Goal: Obtain resource: Obtain resource

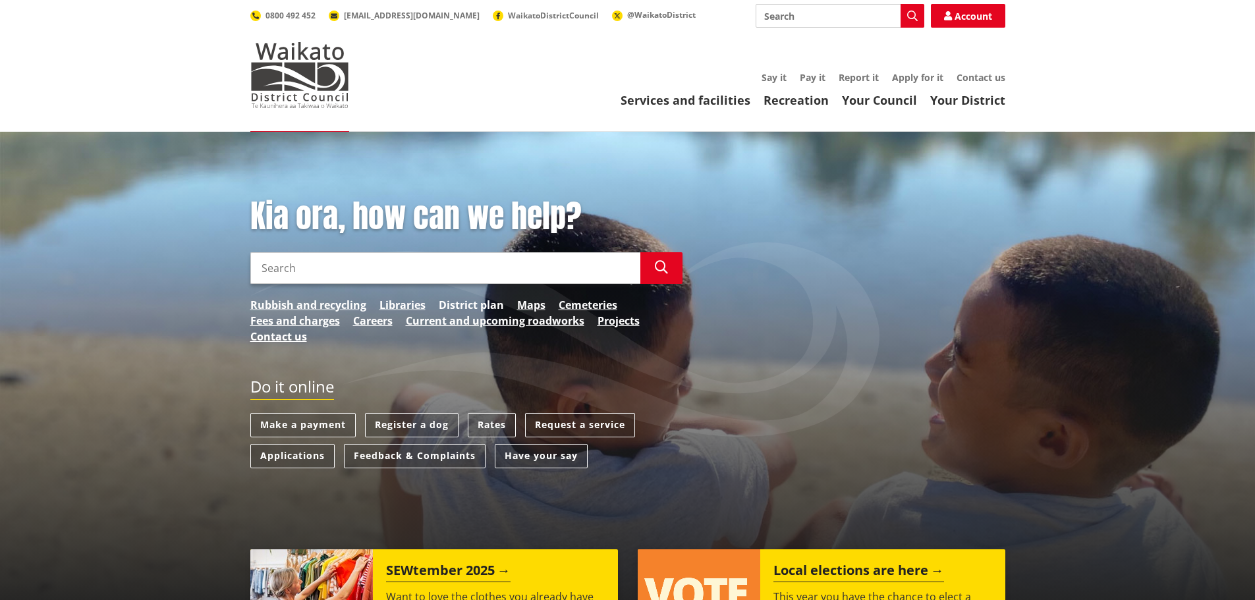
click at [472, 304] on link "District plan" at bounding box center [471, 305] width 65 height 16
click at [326, 266] on input "Search" at bounding box center [445, 268] width 390 height 32
click at [655, 275] on button "Search" at bounding box center [661, 268] width 42 height 32
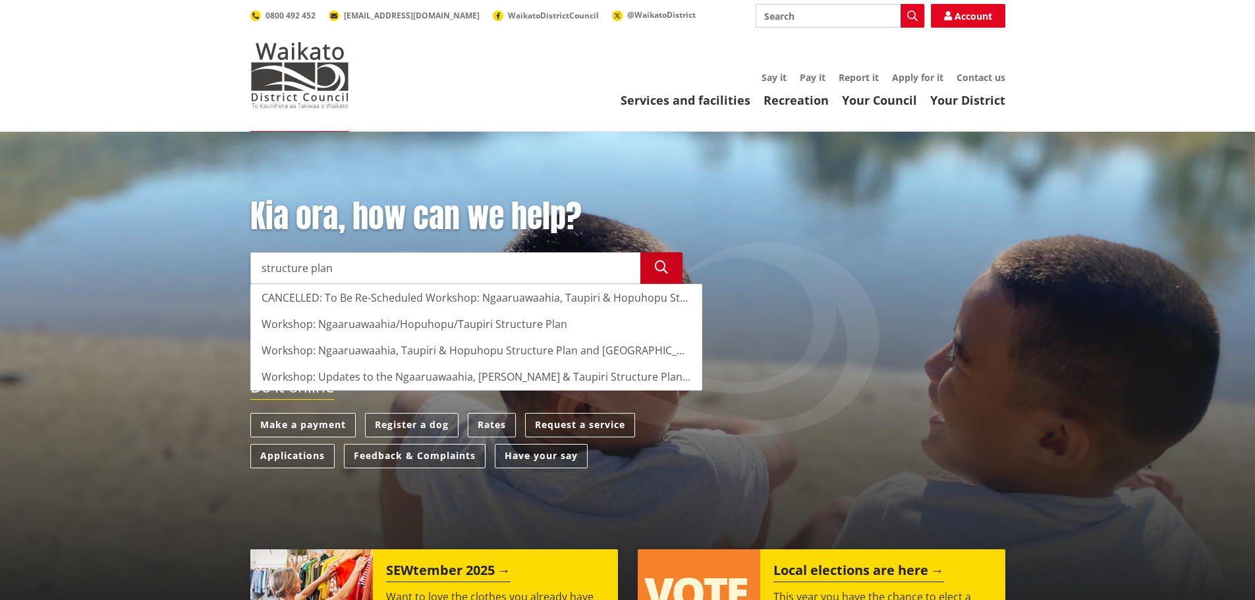
click at [663, 270] on icon "button" at bounding box center [661, 267] width 13 height 13
click at [470, 325] on div "Workshop: Ngaaruawaahia/Hopuhopu/Taupiri Structure Plan" at bounding box center [476, 324] width 451 height 26
type input "Workshop: Ngaaruawaahia/Hopuhopu/Taupiri Structure Plan"
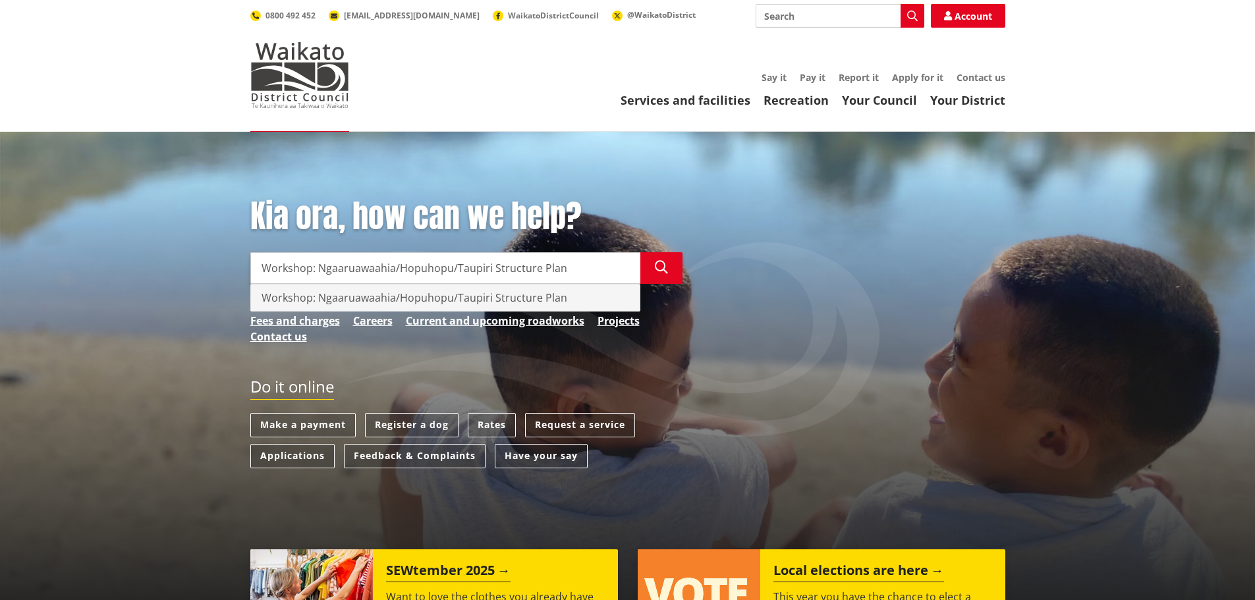
click at [472, 300] on div "Workshop: Ngaaruawaahia/Hopuhopu/Taupiri Structure Plan" at bounding box center [445, 298] width 389 height 26
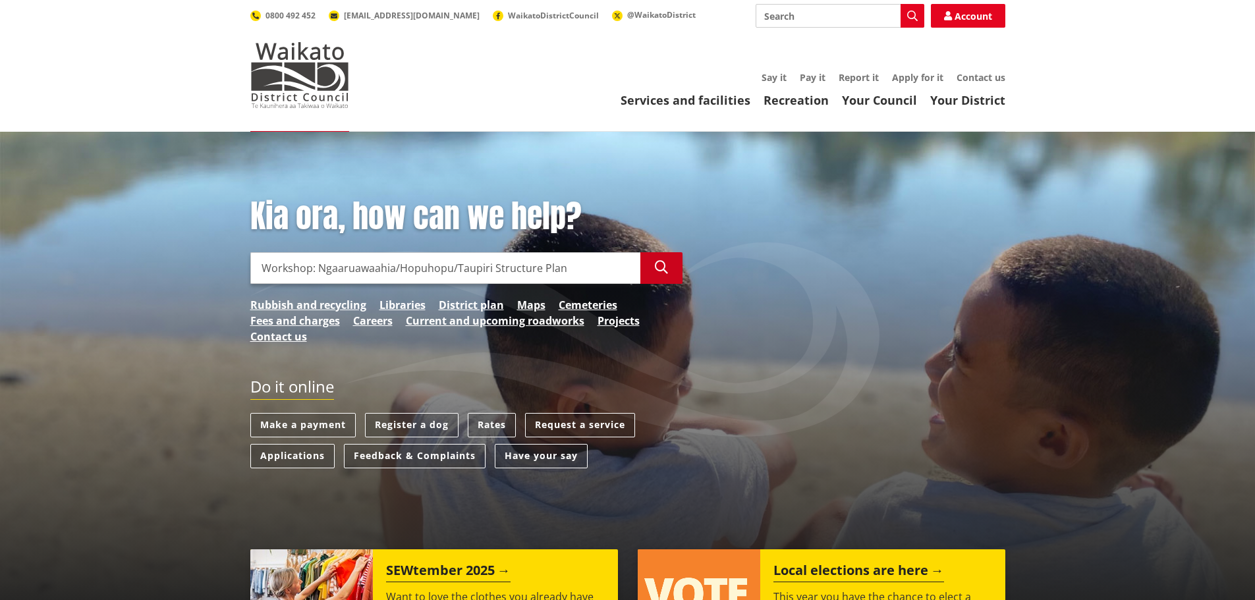
click at [668, 271] on button "Search" at bounding box center [661, 268] width 42 height 32
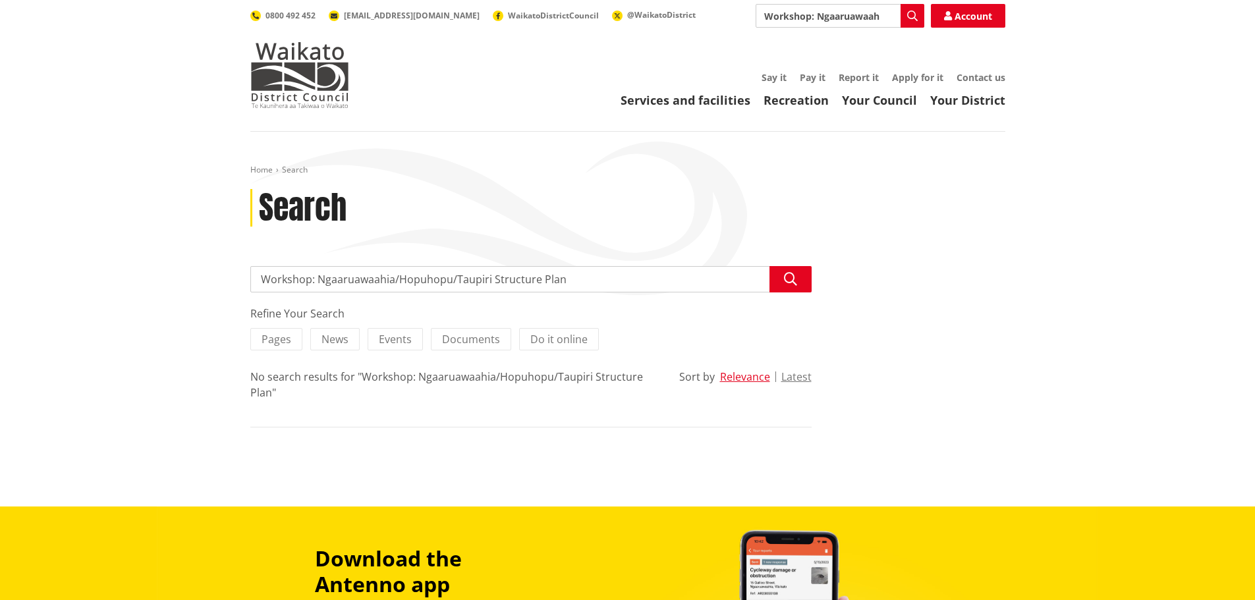
drag, startPoint x: 497, startPoint y: 279, endPoint x: 224, endPoint y: 276, distance: 272.8
click at [224, 276] on div "Home Search Search Search Workshop: Ngaaruawaahia/Hopuhopu/Taupiri Structure Pl…" at bounding box center [627, 319] width 1255 height 375
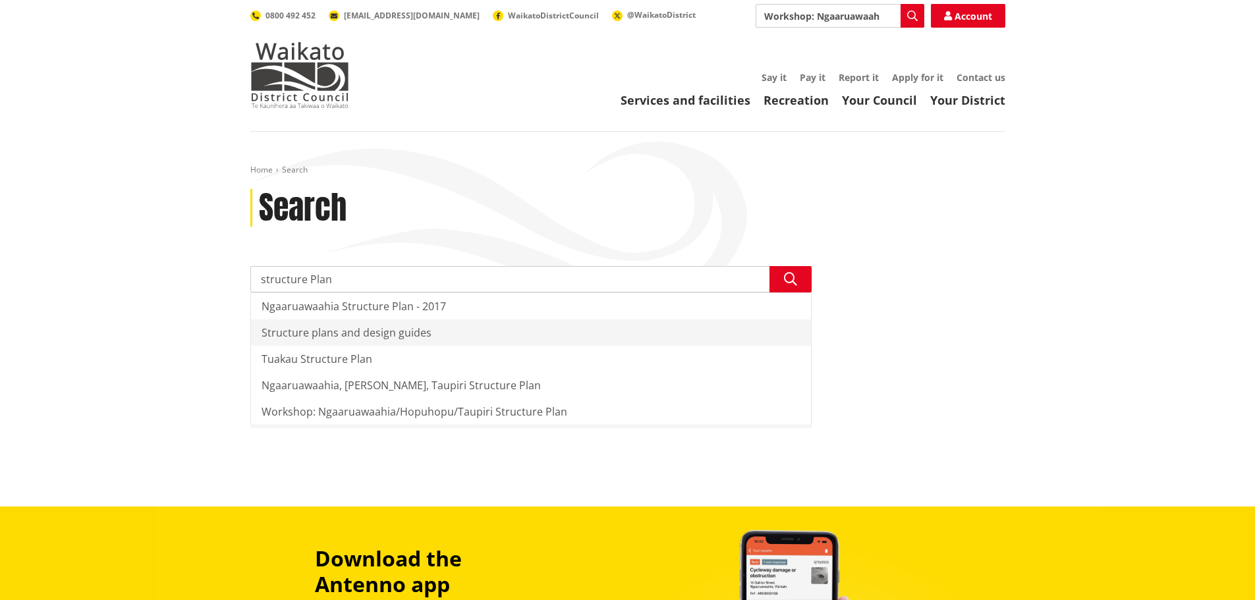
click at [344, 339] on div "Structure plans and design guides" at bounding box center [531, 333] width 560 height 26
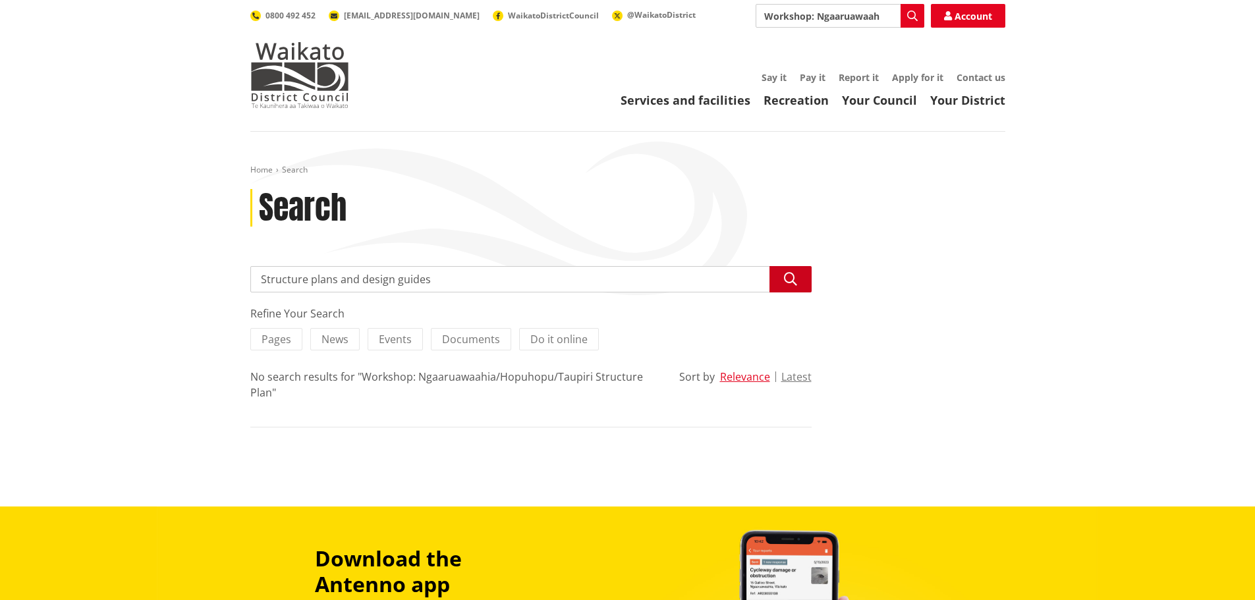
type input "Structure plans and design guides"
click at [787, 288] on button "Search" at bounding box center [791, 279] width 42 height 26
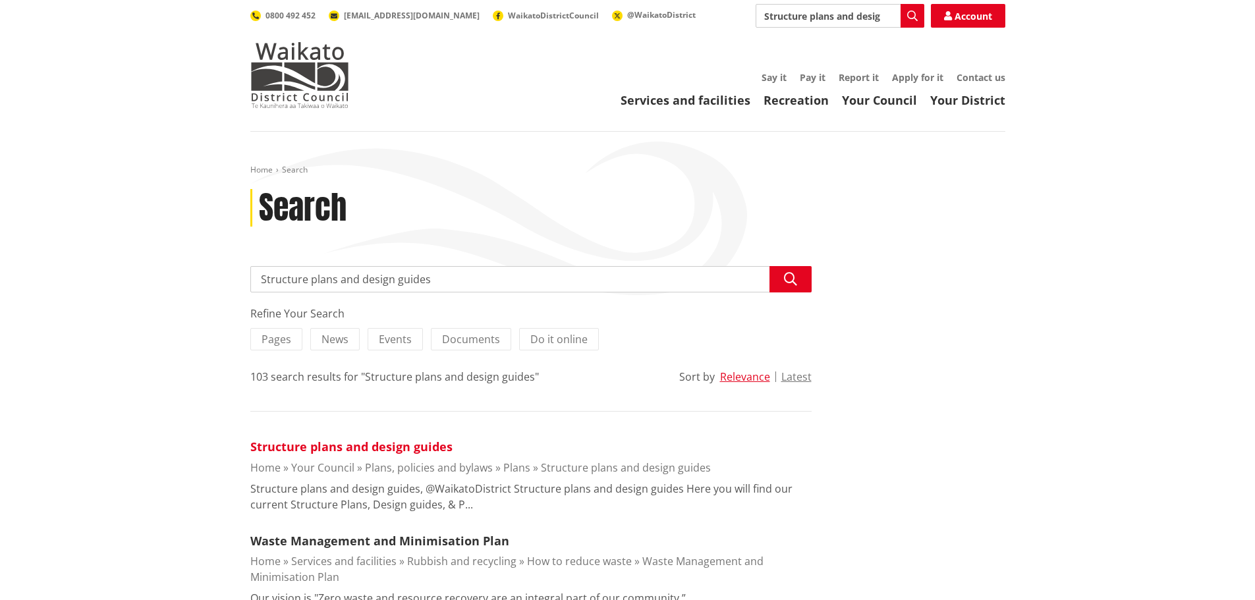
click at [370, 446] on link "Structure plans and design guides" at bounding box center [351, 447] width 202 height 16
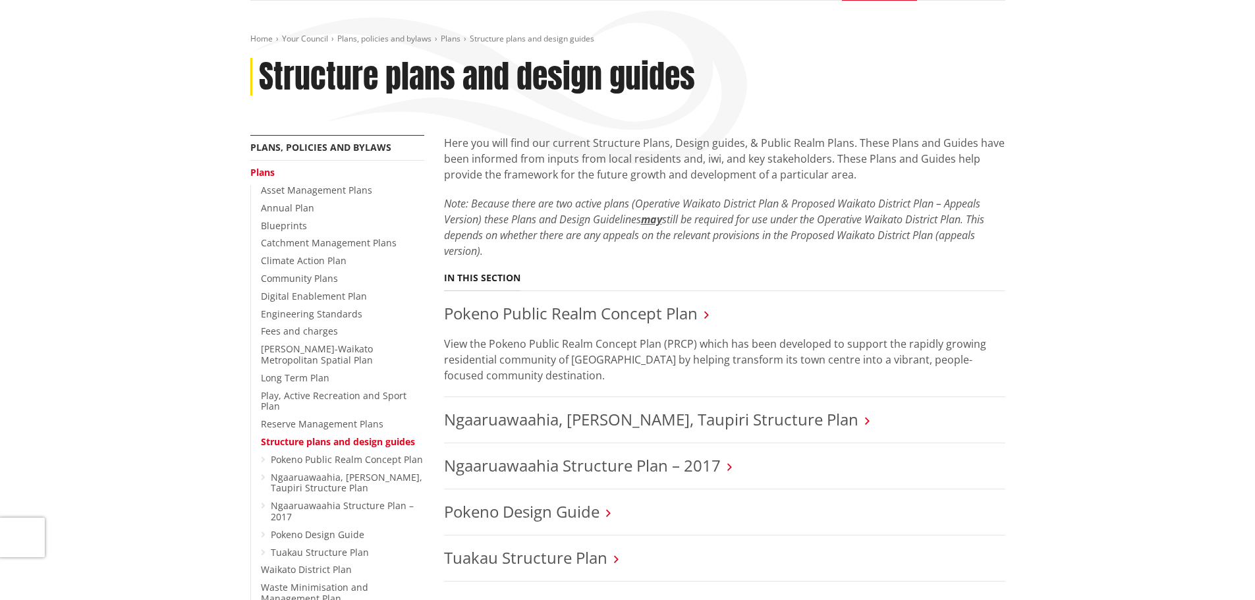
scroll to position [132, 0]
click at [601, 466] on link "Ngaaruawaahia Structure Plan – 2017" at bounding box center [582, 465] width 277 height 22
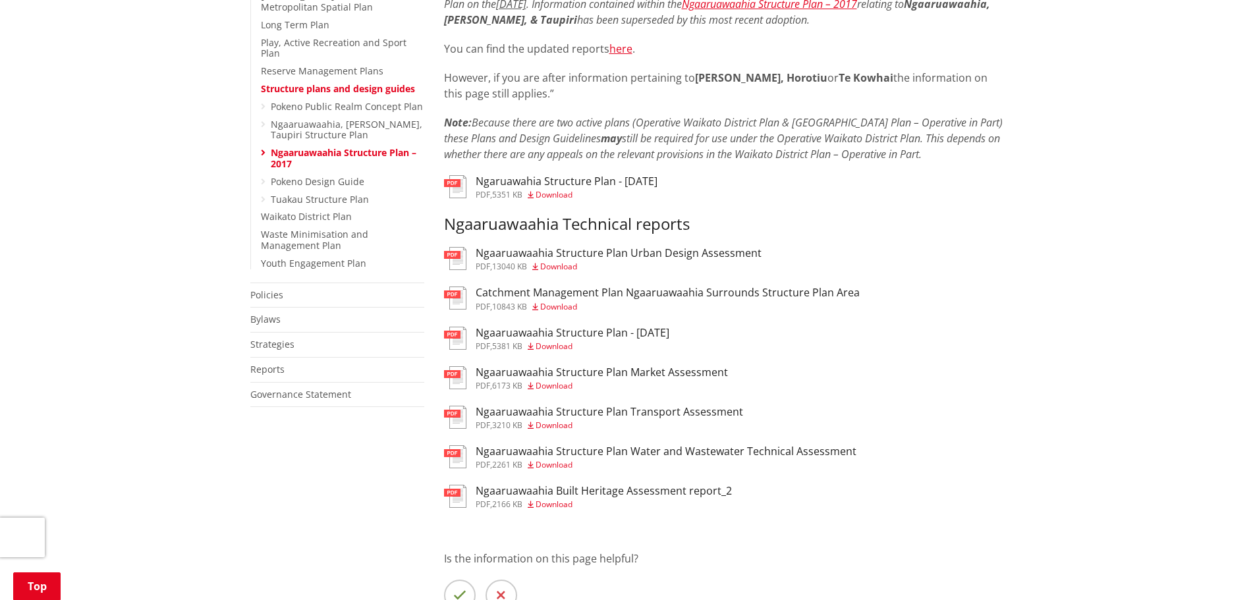
scroll to position [461, 0]
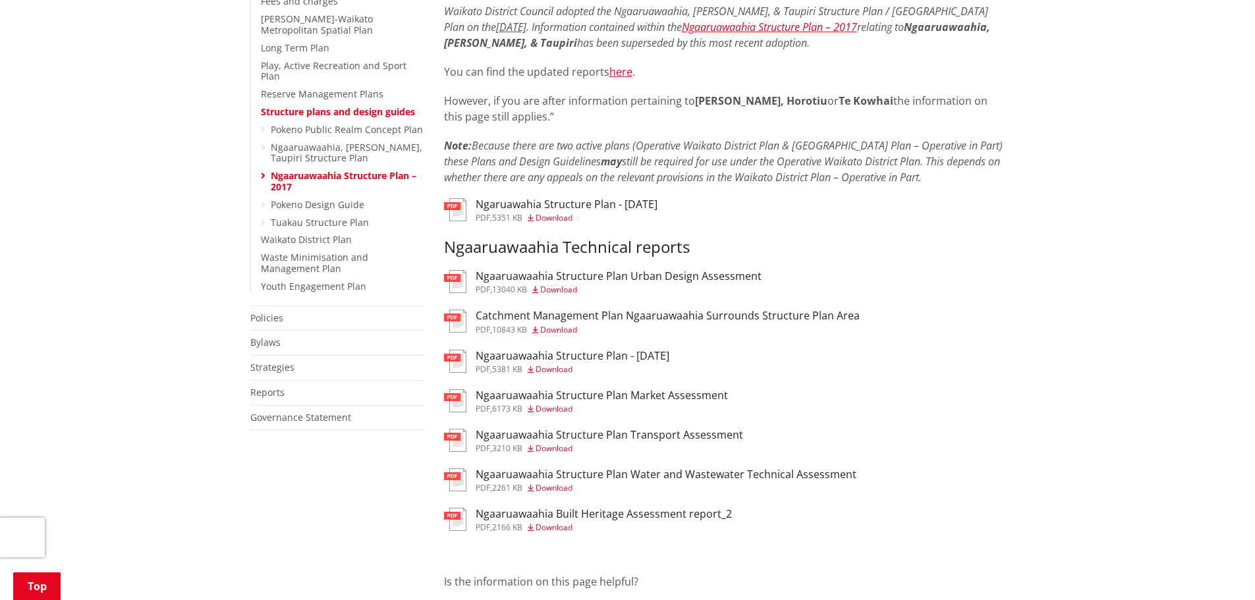
click at [563, 218] on span "Download" at bounding box center [554, 217] width 37 height 11
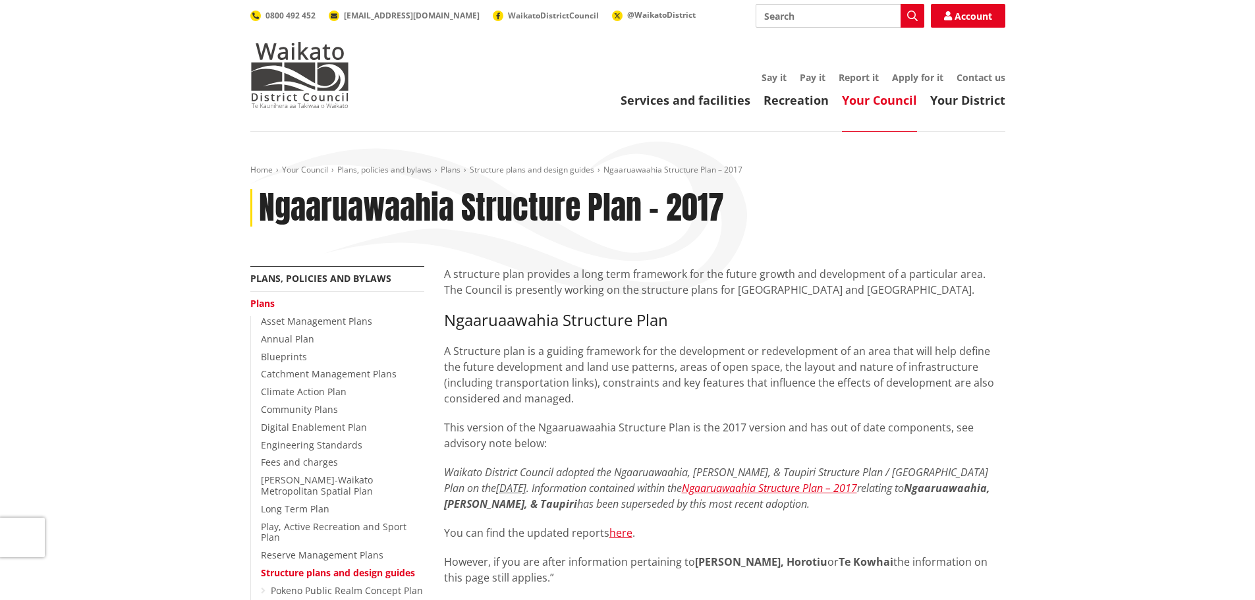
scroll to position [461, 0]
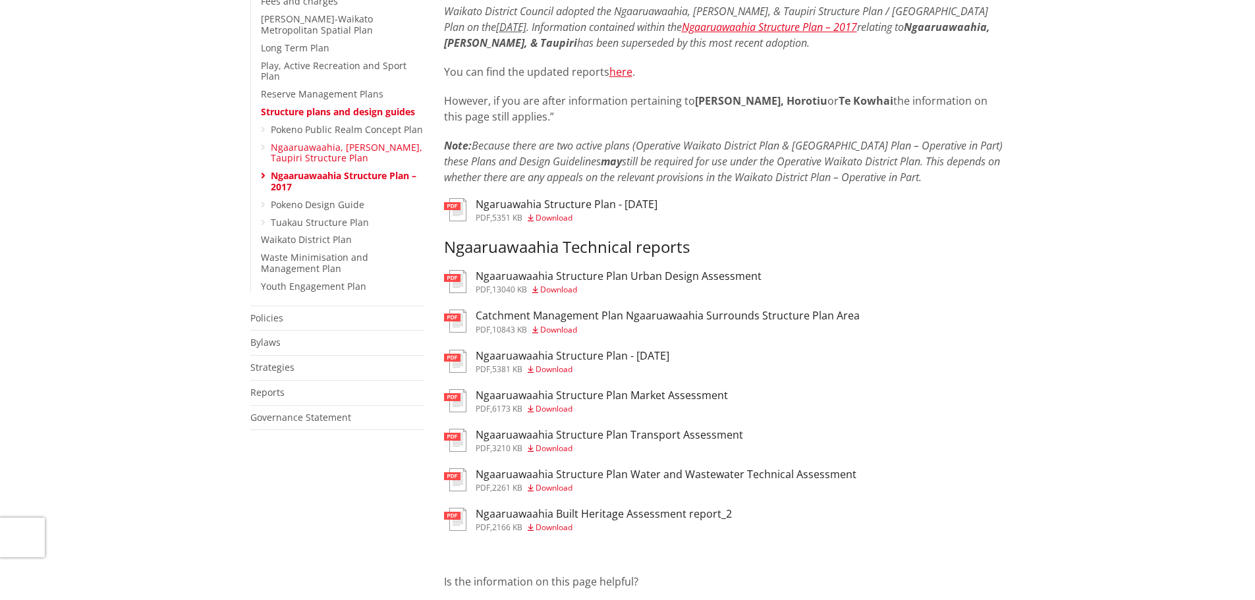
click at [302, 141] on link "Ngaaruawaahia, [PERSON_NAME], Taupiri Structure Plan" at bounding box center [347, 153] width 152 height 24
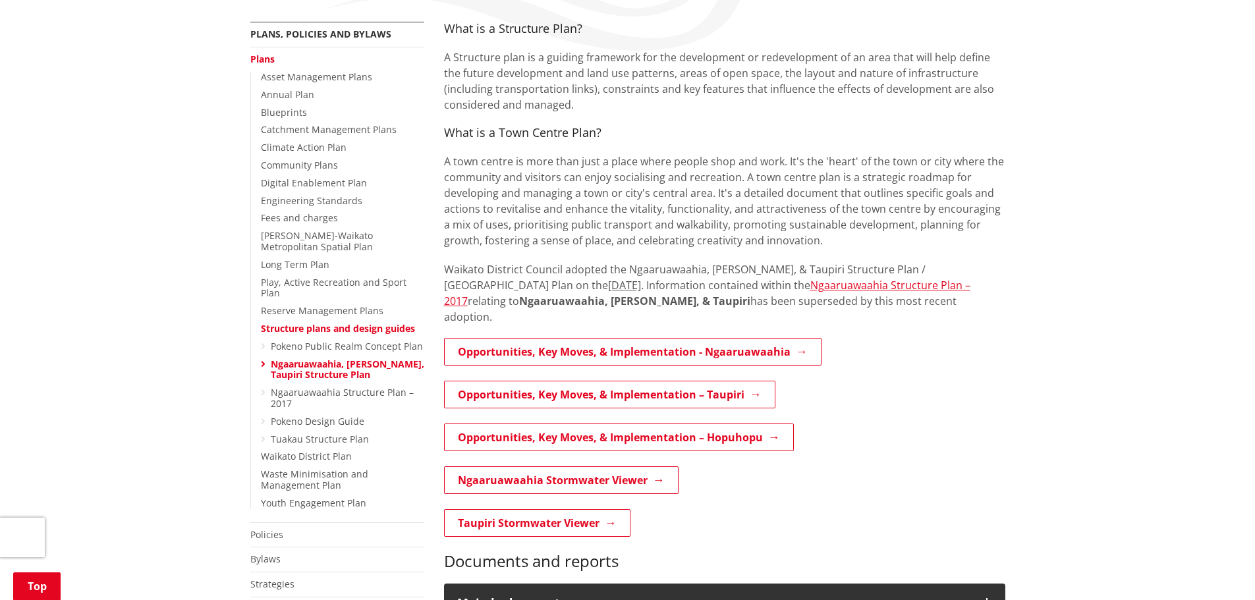
scroll to position [264, 0]
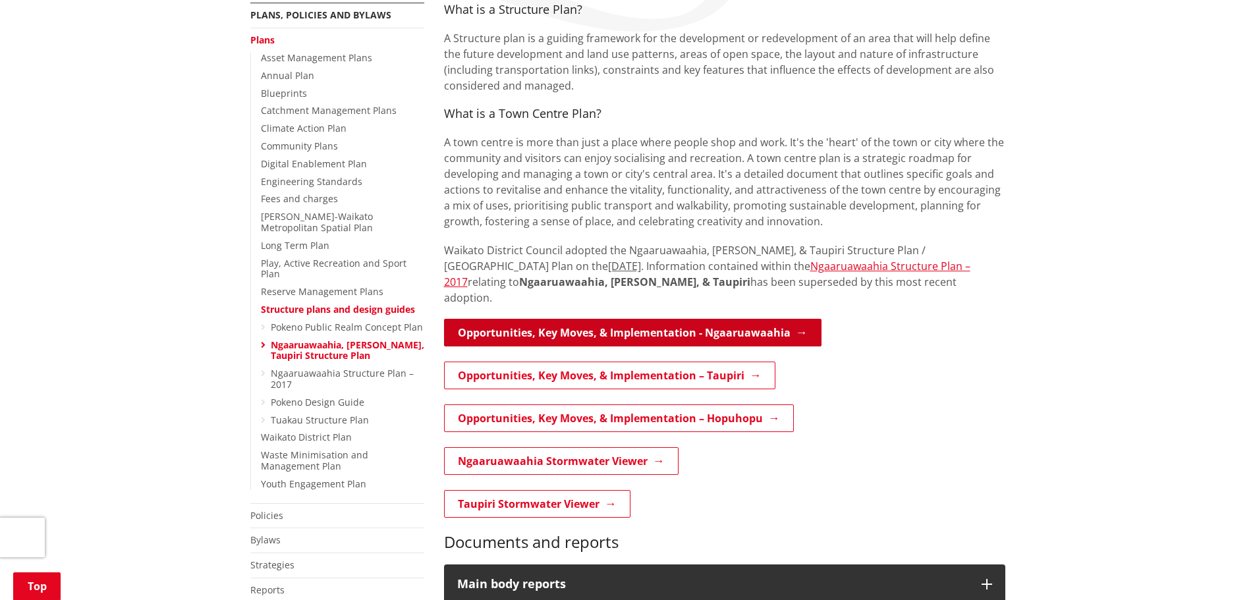
click at [657, 319] on link "Opportunities, Key Moves, & Implementation - Ngaaruawaahia" at bounding box center [633, 333] width 378 height 28
